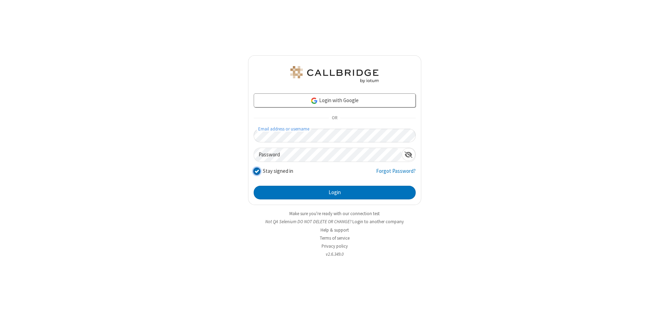
click at [257, 171] on input "Stay signed in" at bounding box center [257, 171] width 7 height 7
checkbox input "false"
click at [335, 193] on button "Login" at bounding box center [335, 193] width 162 height 14
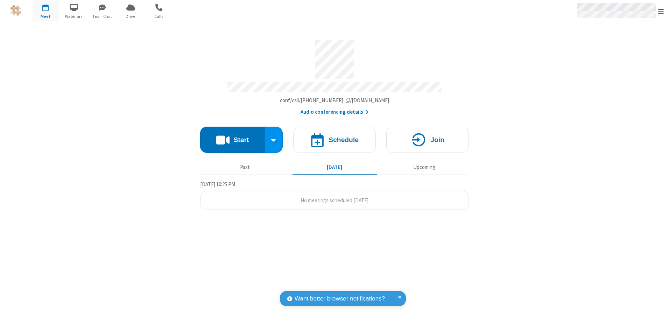
click at [661, 11] on span "Open menu" at bounding box center [661, 11] width 6 height 7
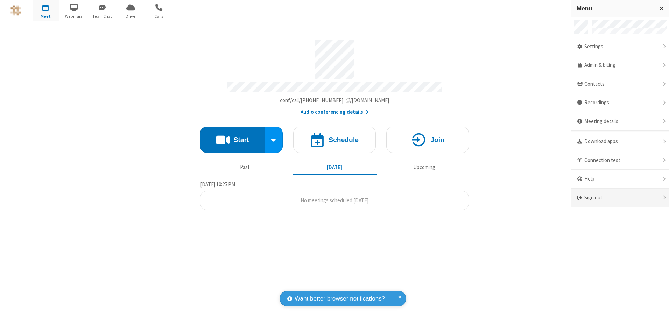
click at [620, 198] on div "Sign out" at bounding box center [621, 198] width 98 height 19
